Goal: Check status: Check status

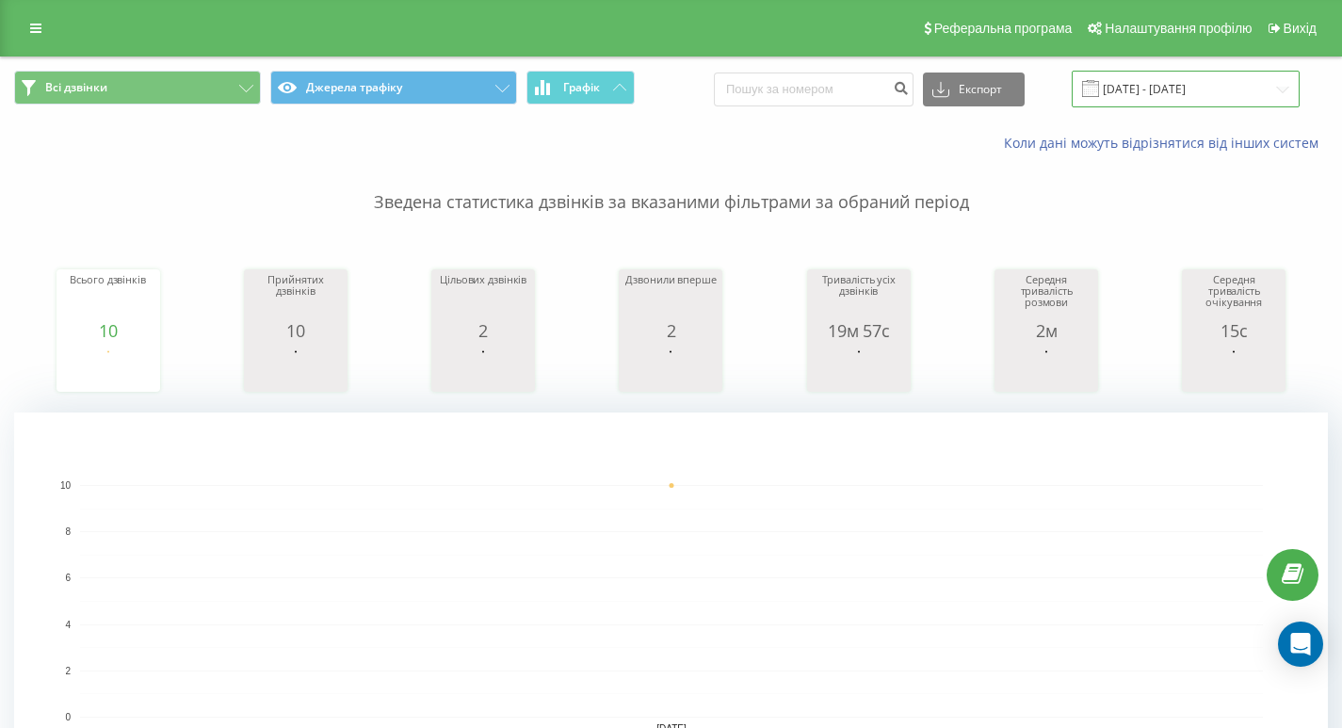
click at [1176, 88] on input "[DATE] - [DATE]" at bounding box center [1186, 89] width 228 height 37
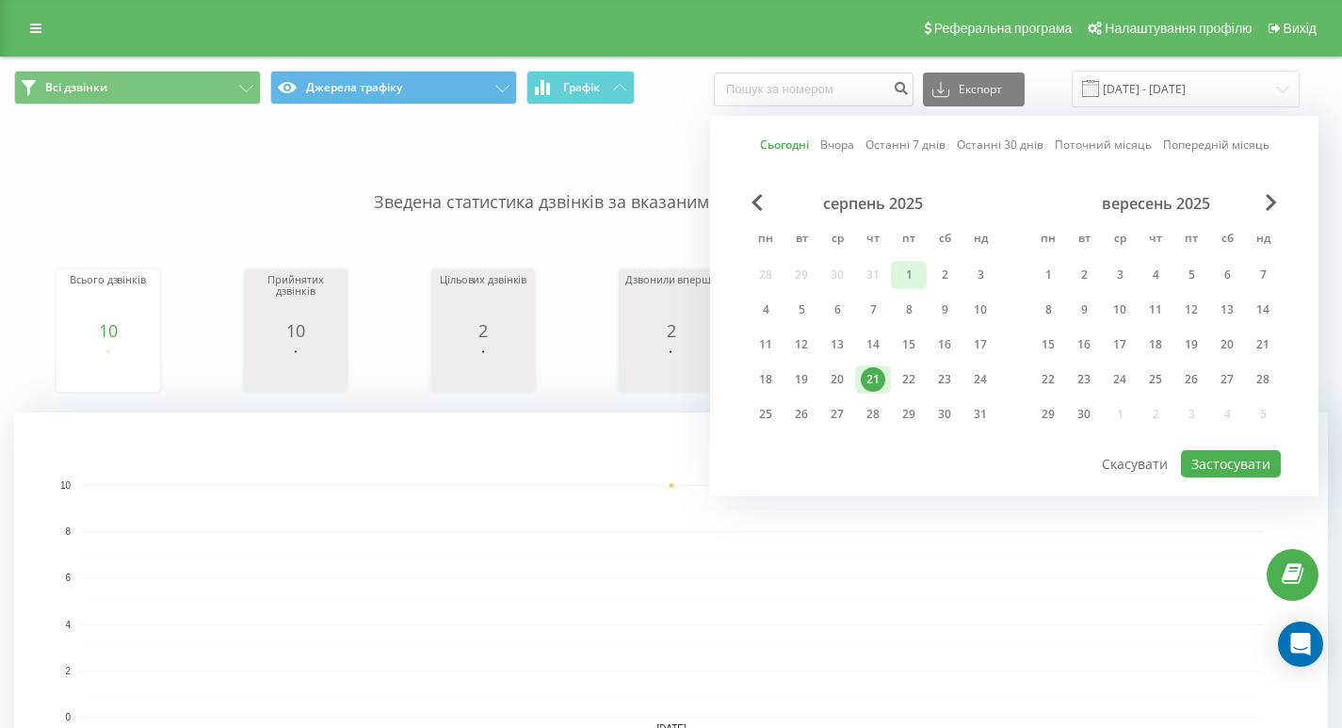
click at [904, 274] on div "1" at bounding box center [909, 275] width 24 height 24
click at [873, 381] on div "21" at bounding box center [873, 379] width 24 height 24
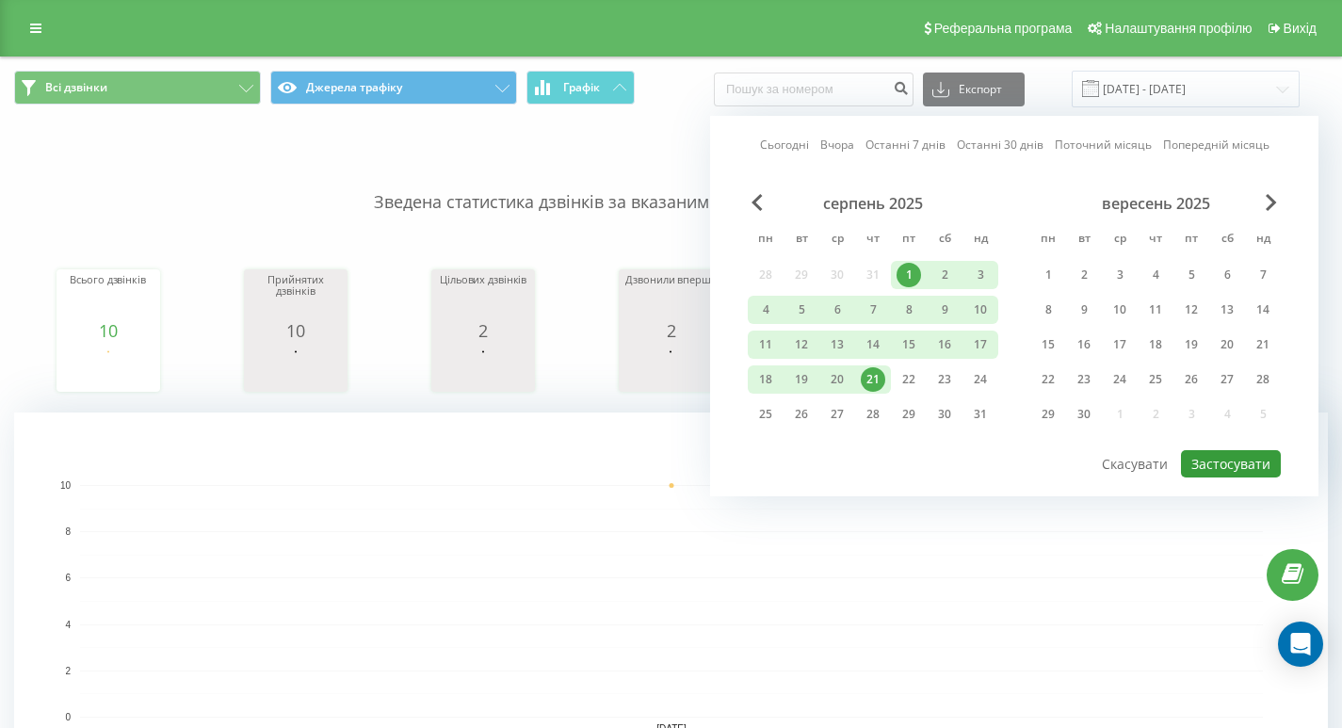
click at [1221, 464] on button "Застосувати" at bounding box center [1231, 463] width 100 height 27
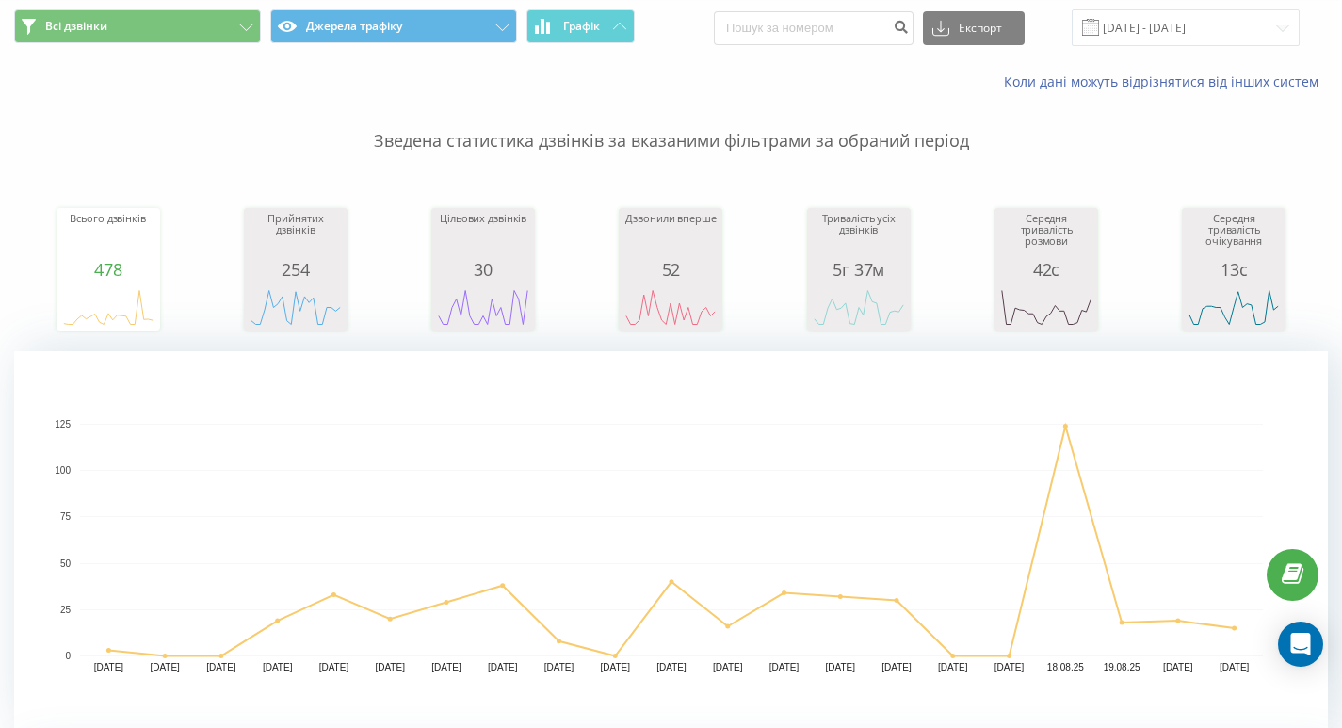
scroll to position [60, 0]
click at [1178, 16] on input "[DATE] - [DATE]" at bounding box center [1186, 28] width 228 height 37
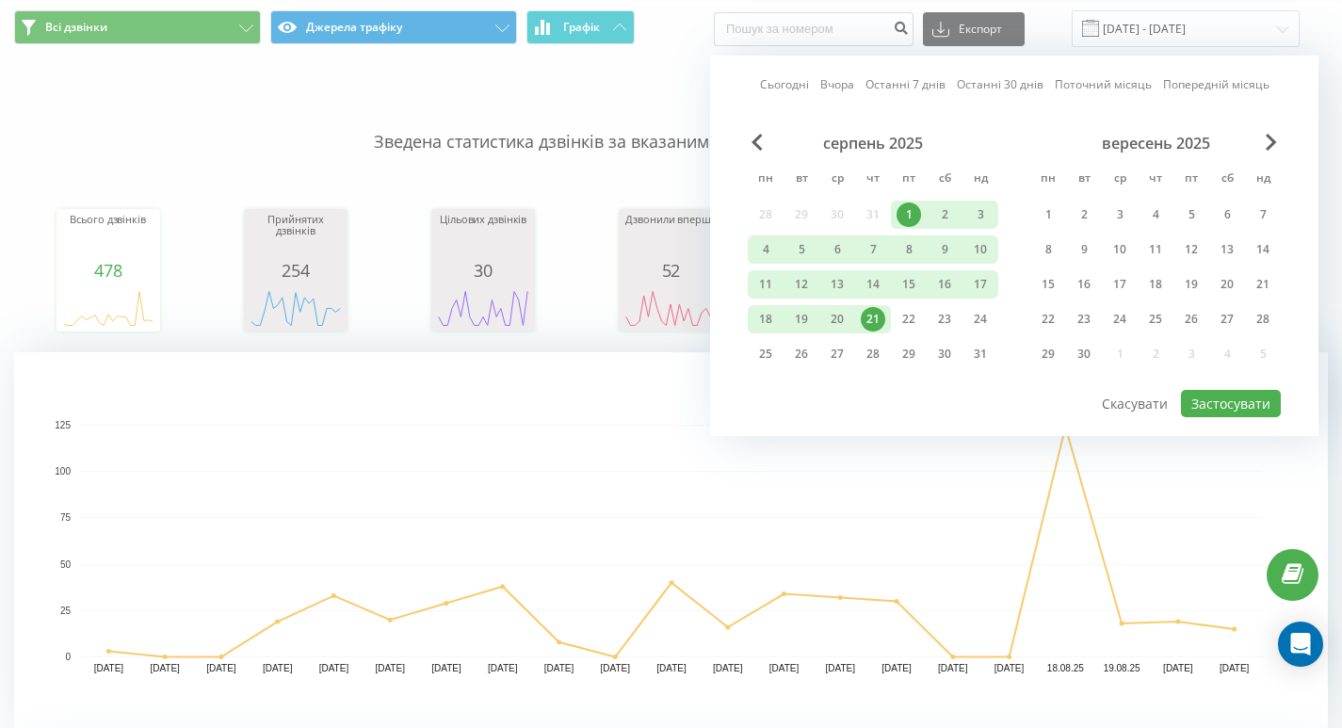
click at [879, 325] on div "21" at bounding box center [873, 319] width 24 height 24
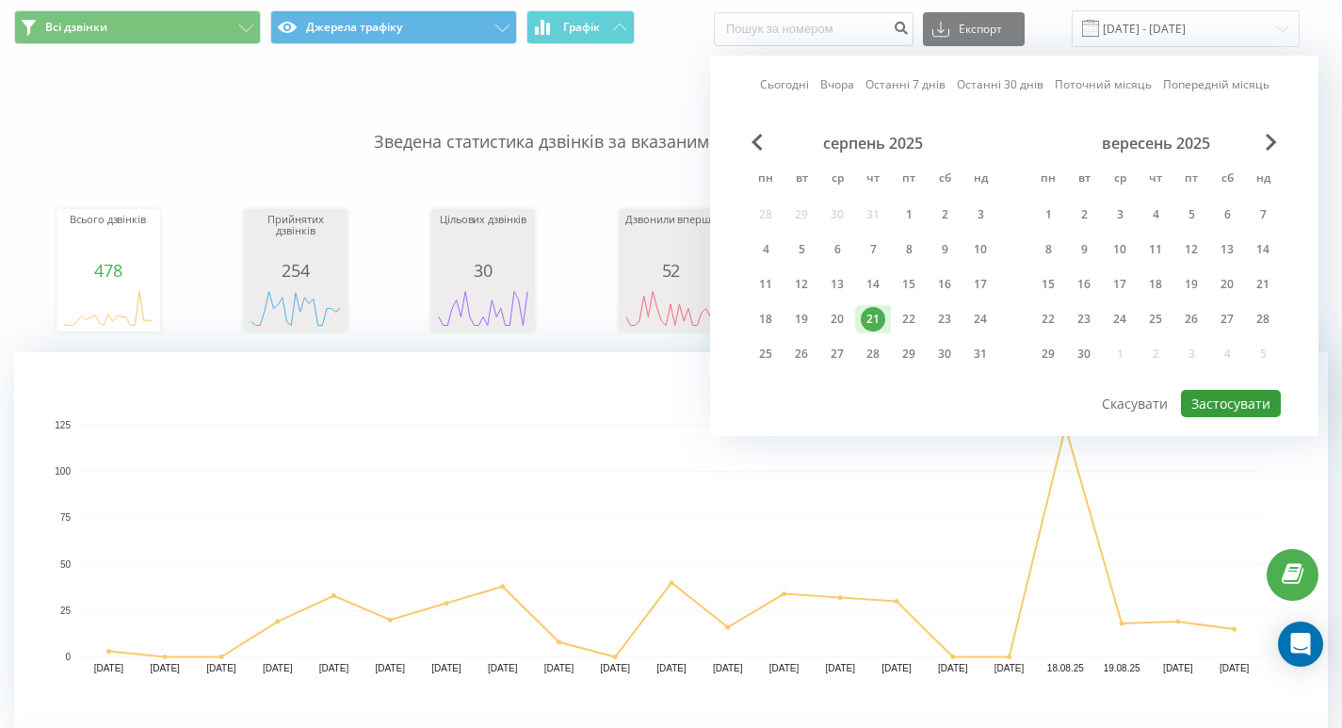
click at [1197, 400] on button "Застосувати" at bounding box center [1231, 403] width 100 height 27
type input "[DATE] - [DATE]"
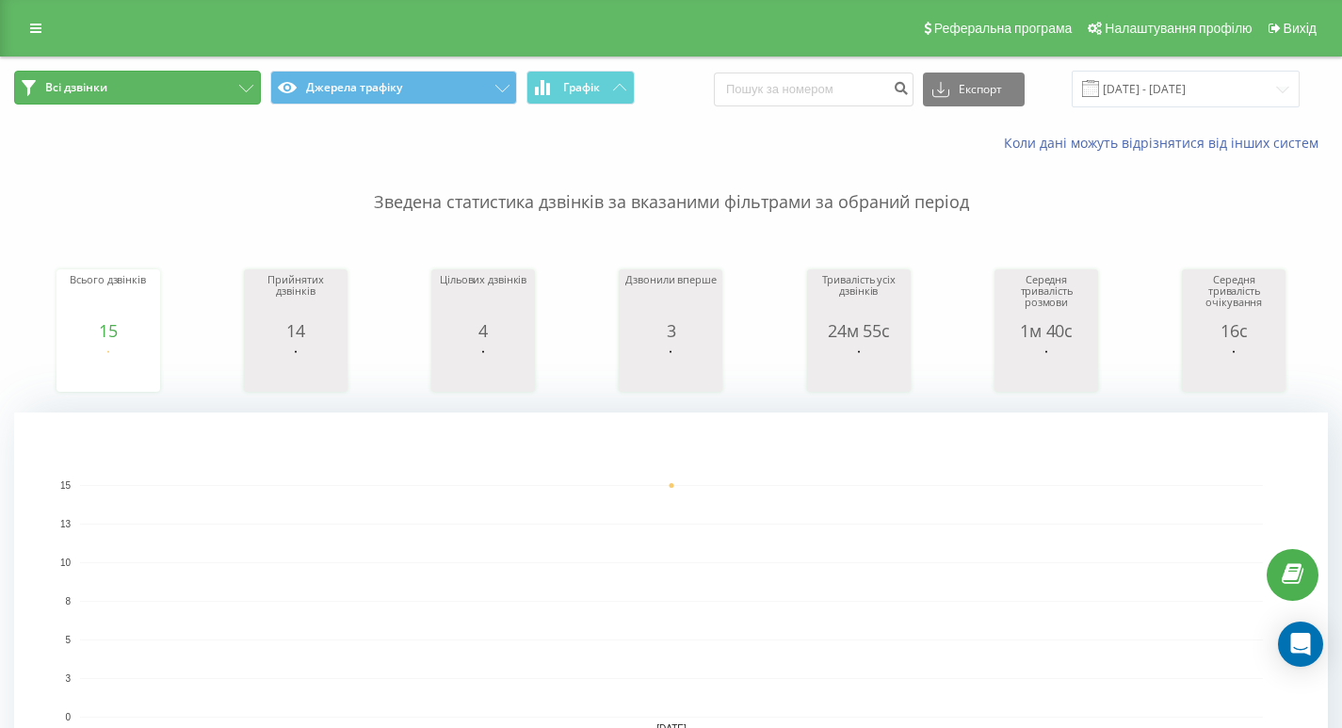
click at [238, 89] on button "Всі дзвінки" at bounding box center [137, 88] width 247 height 34
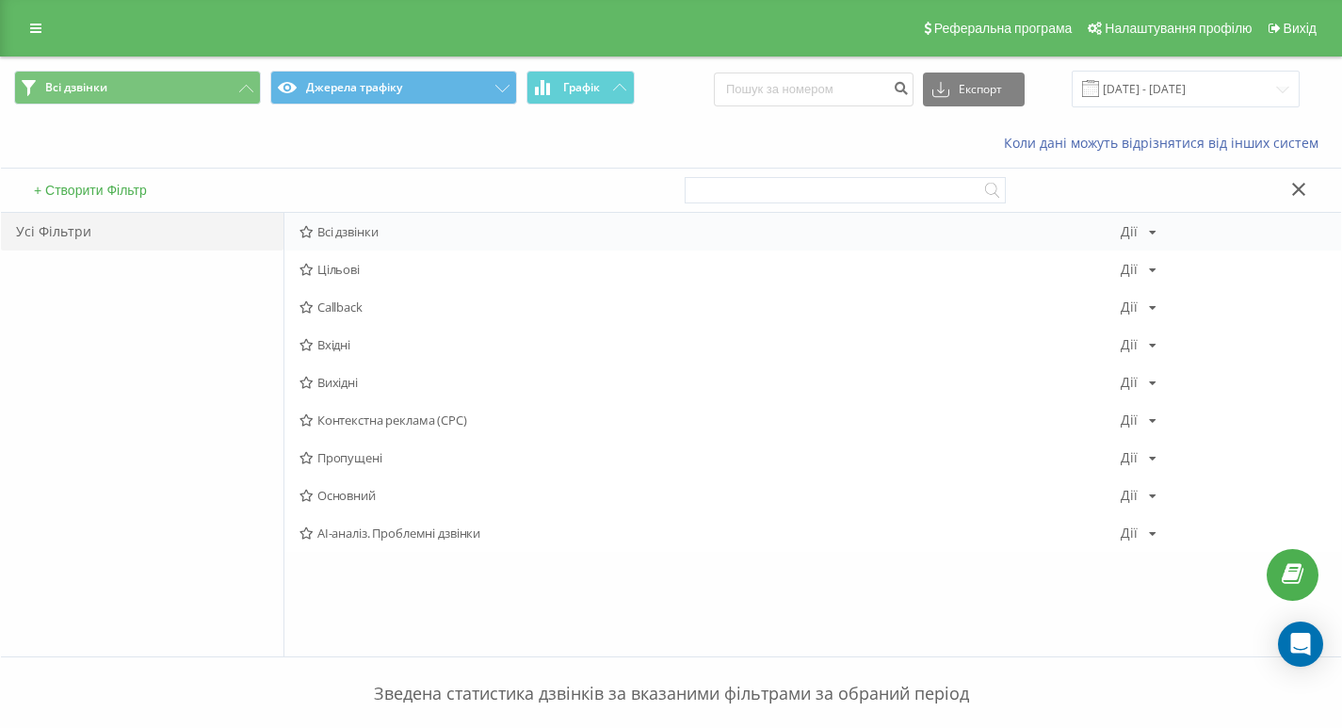
click at [368, 225] on span "Всі дзвінки" at bounding box center [710, 231] width 821 height 13
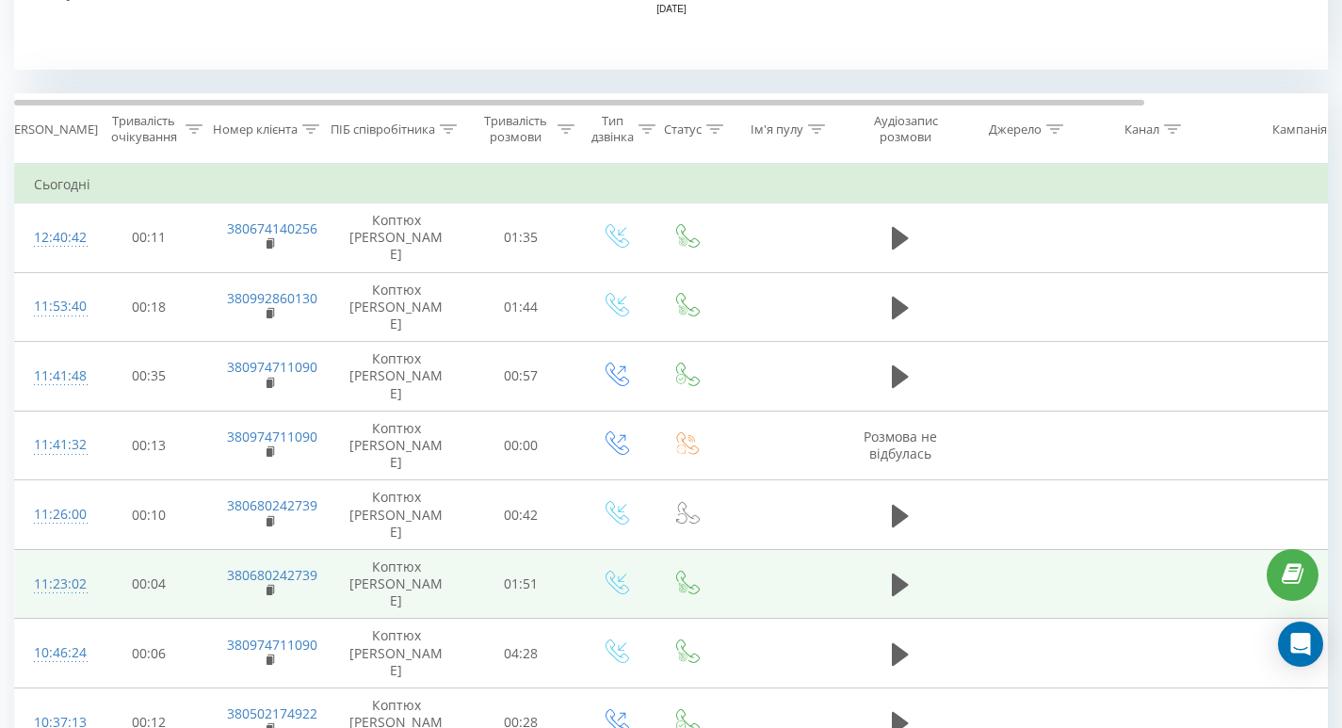
scroll to position [814, 0]
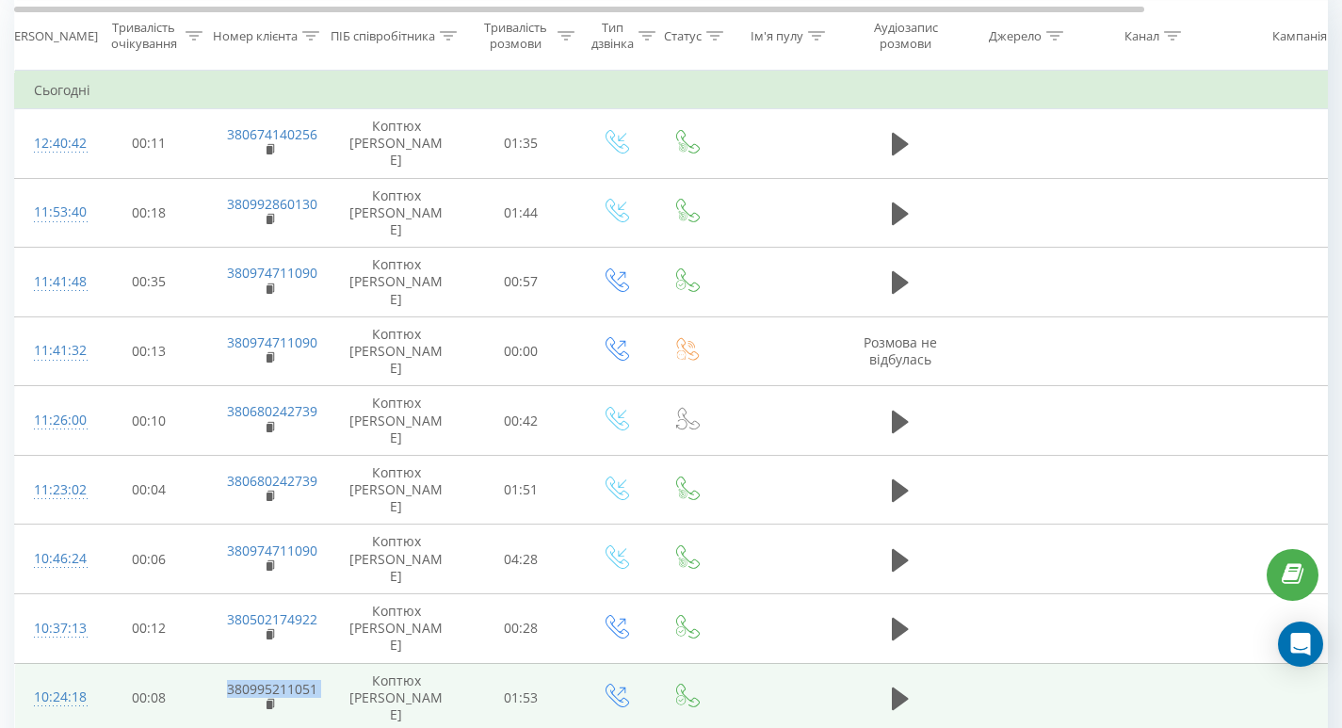
drag, startPoint x: 331, startPoint y: 567, endPoint x: 214, endPoint y: 568, distance: 116.8
click at [208, 663] on tr "10:24:18 00:08 380995211051 Коптюх Ольга 01:53" at bounding box center [778, 698] width 1526 height 70
copy td "380995211051"
